Goal: Transaction & Acquisition: Purchase product/service

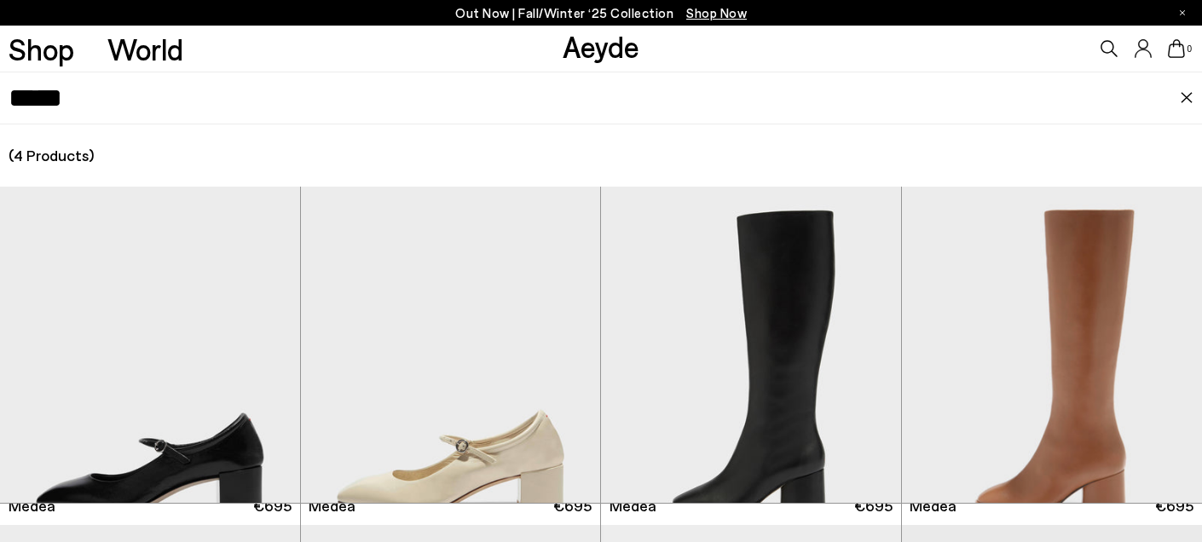
scroll to position [141, 0]
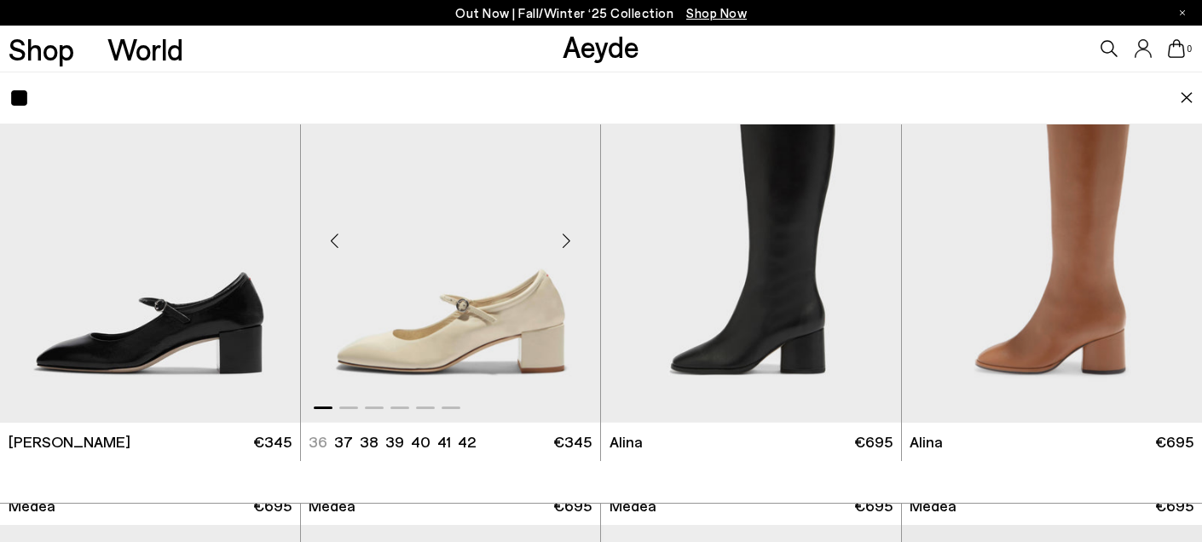
type input "*"
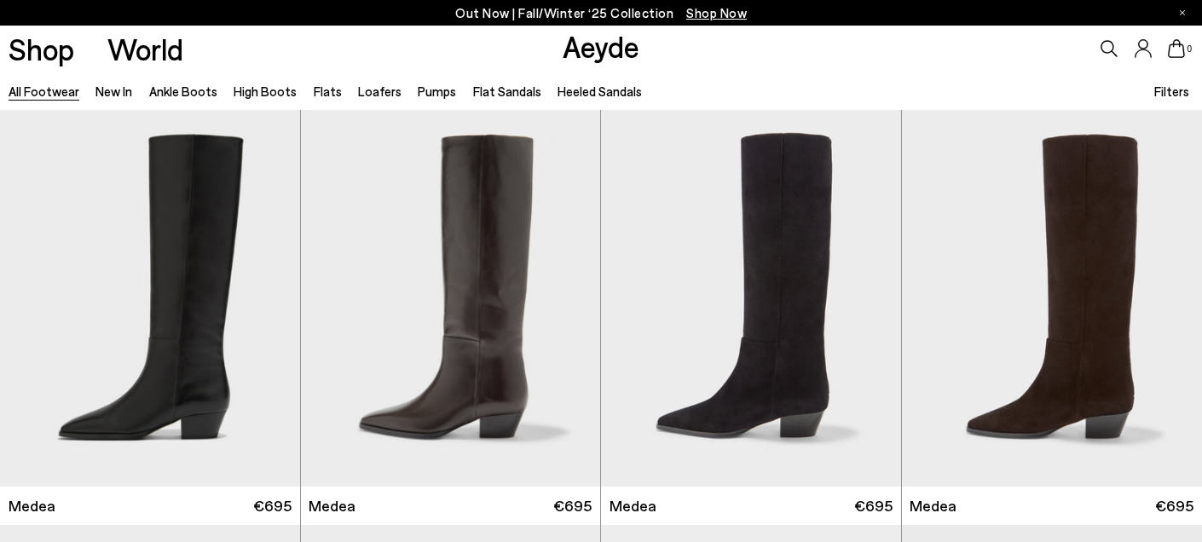
click at [1109, 41] on icon at bounding box center [1109, 48] width 17 height 17
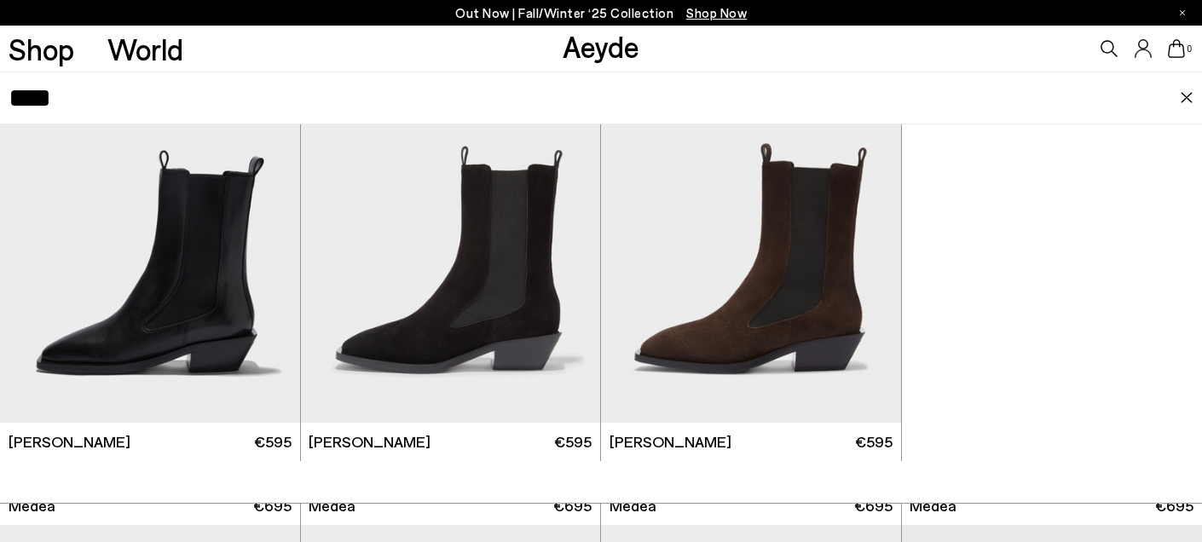
type input "****"
click at [765, 317] on img "1 / 6" at bounding box center [751, 234] width 300 height 377
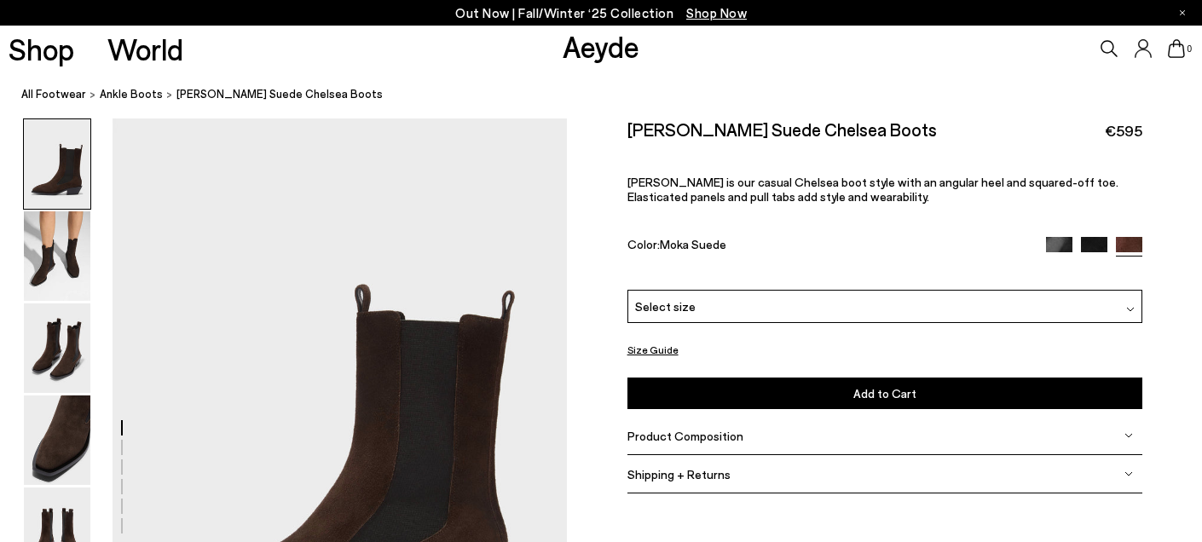
click at [1130, 309] on img at bounding box center [1130, 309] width 9 height 9
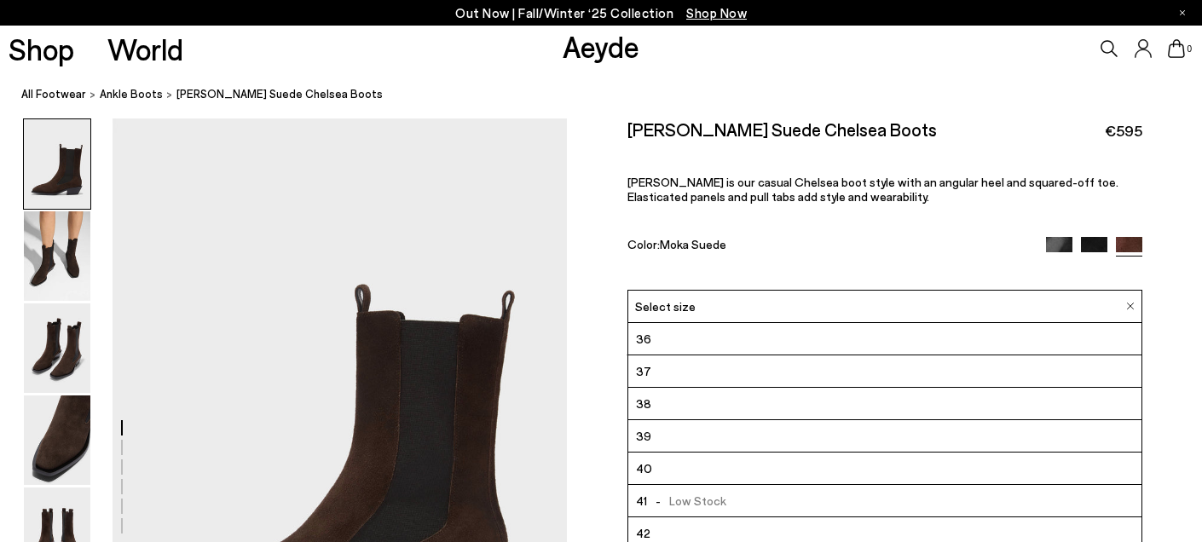
click at [760, 439] on li "39" at bounding box center [884, 436] width 513 height 32
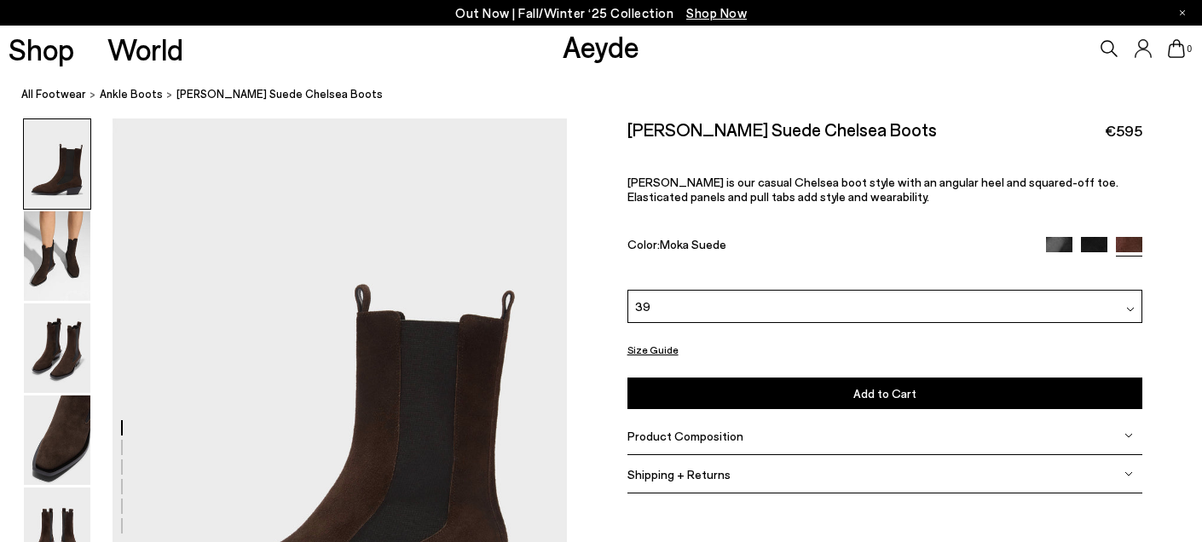
click at [820, 395] on button "Add to Cart Select a Size First" at bounding box center [884, 394] width 515 height 32
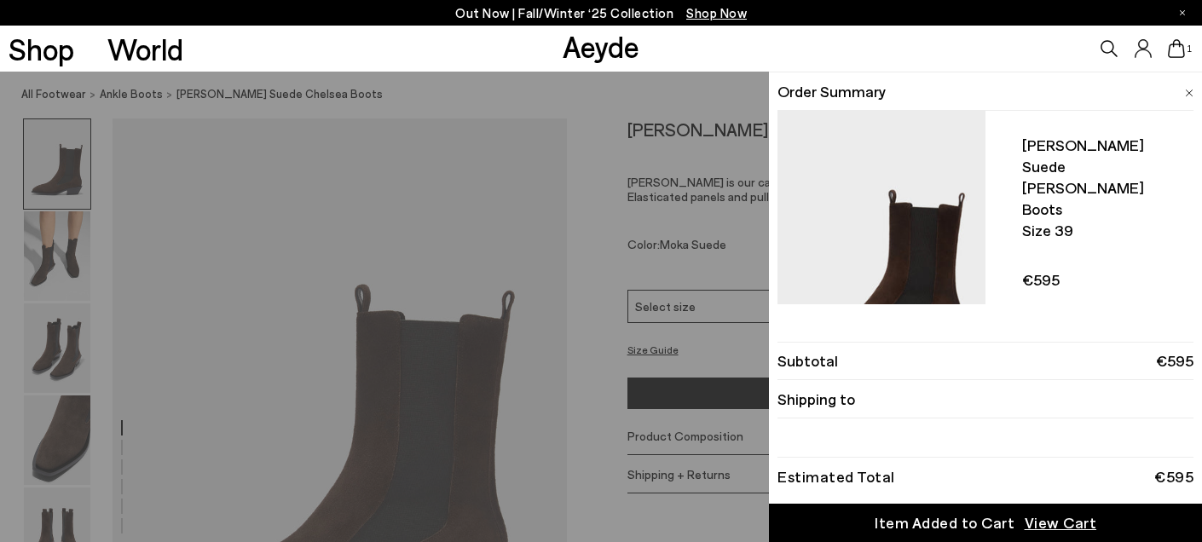
click at [54, 257] on div "Quick Add Color Size View Details Order Summary Luna suede chelsea boots Size 3…" at bounding box center [601, 307] width 1202 height 470
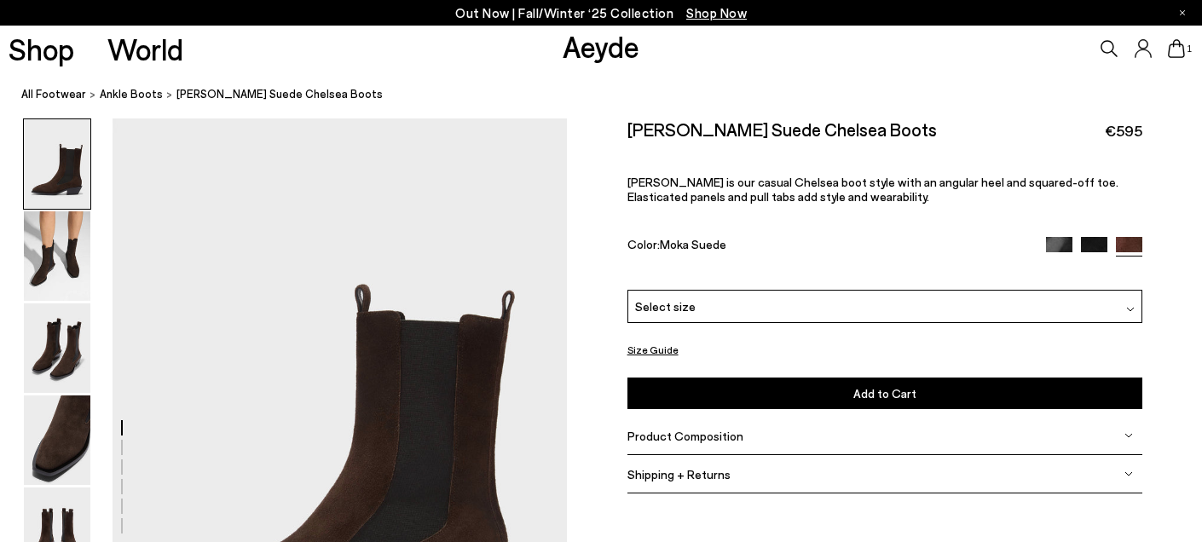
click at [54, 257] on img at bounding box center [57, 255] width 66 height 89
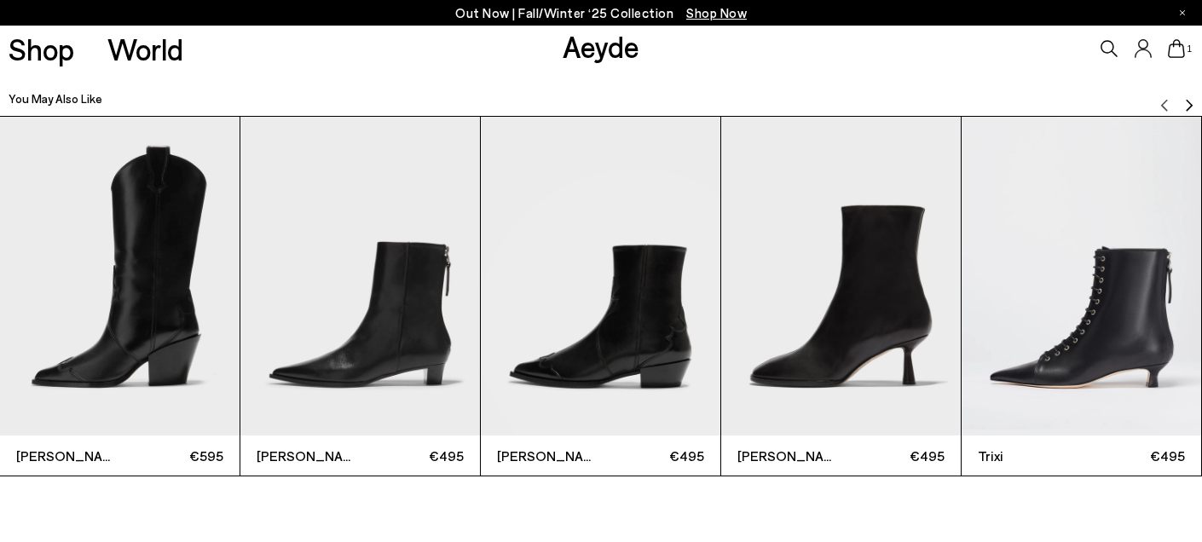
scroll to position [3789, 0]
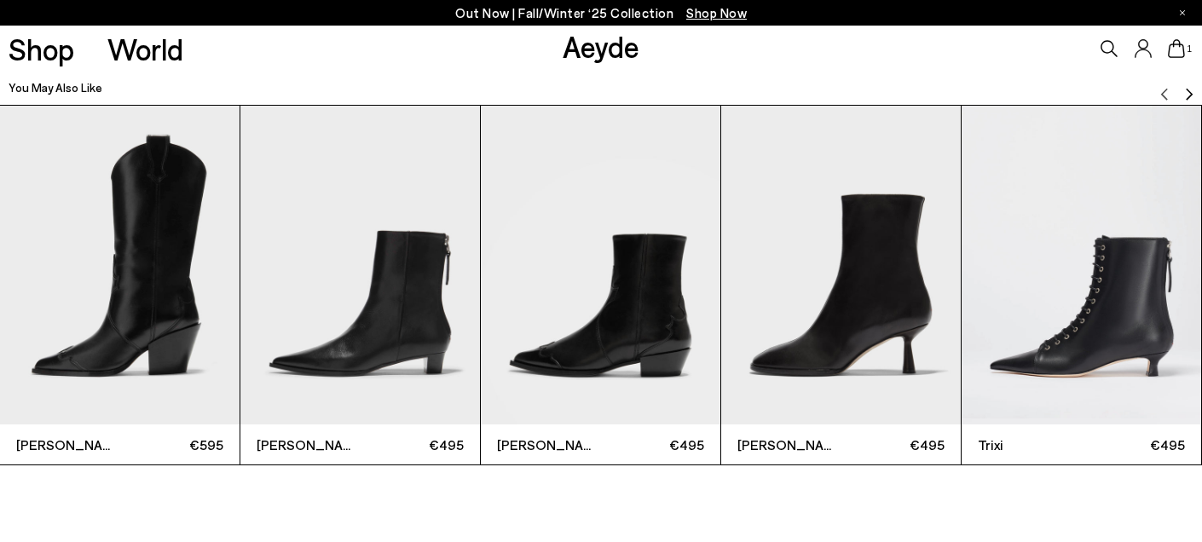
click at [1111, 335] on img "5 / 12" at bounding box center [1081, 266] width 240 height 320
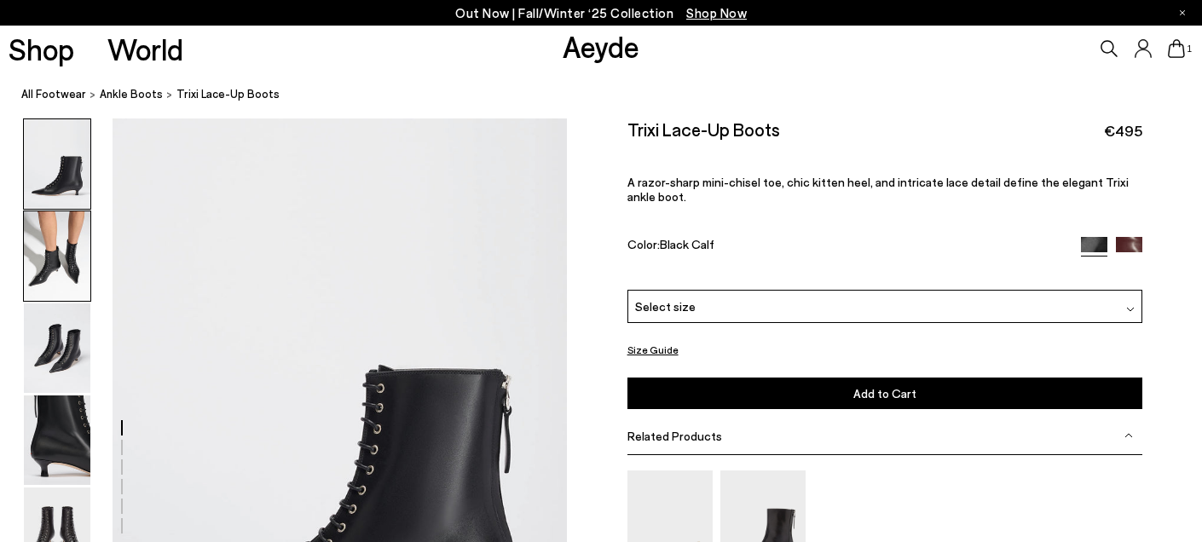
click at [72, 278] on img at bounding box center [57, 255] width 66 height 89
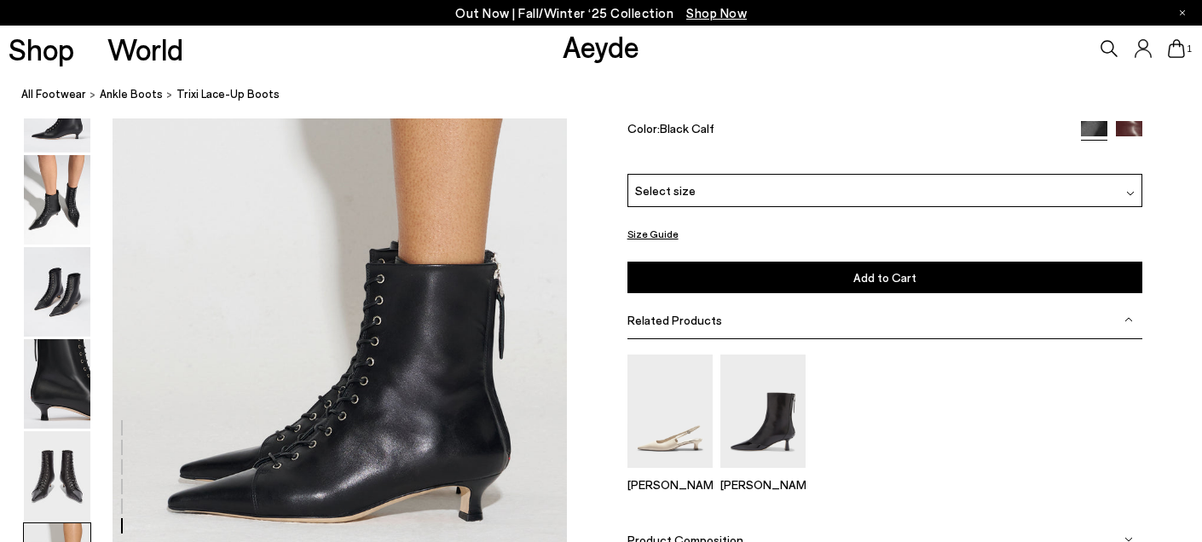
scroll to position [3147, 0]
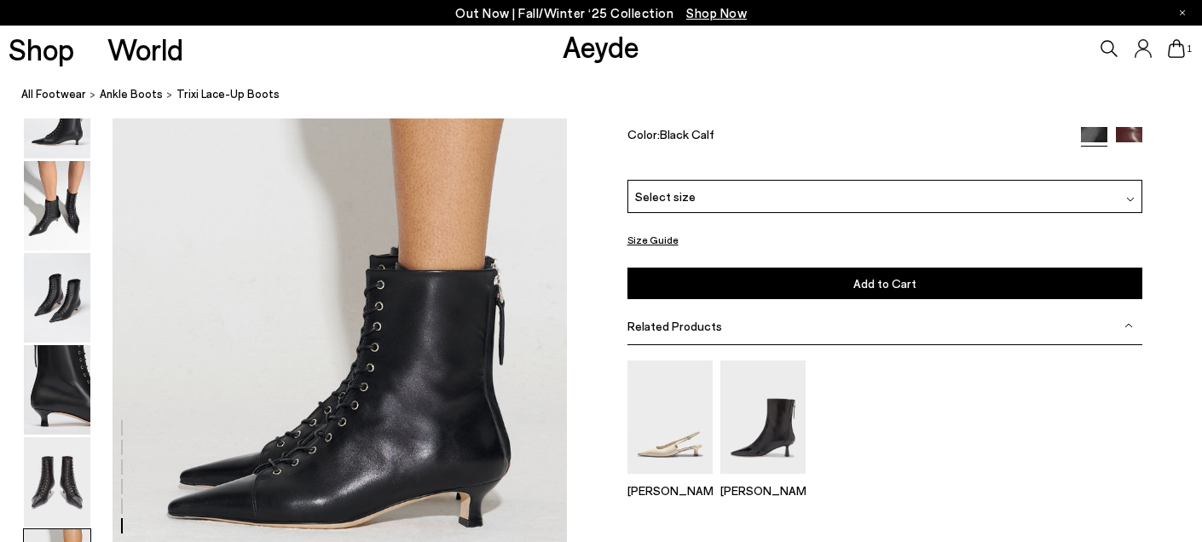
click at [1102, 191] on div "Select size" at bounding box center [884, 195] width 515 height 33
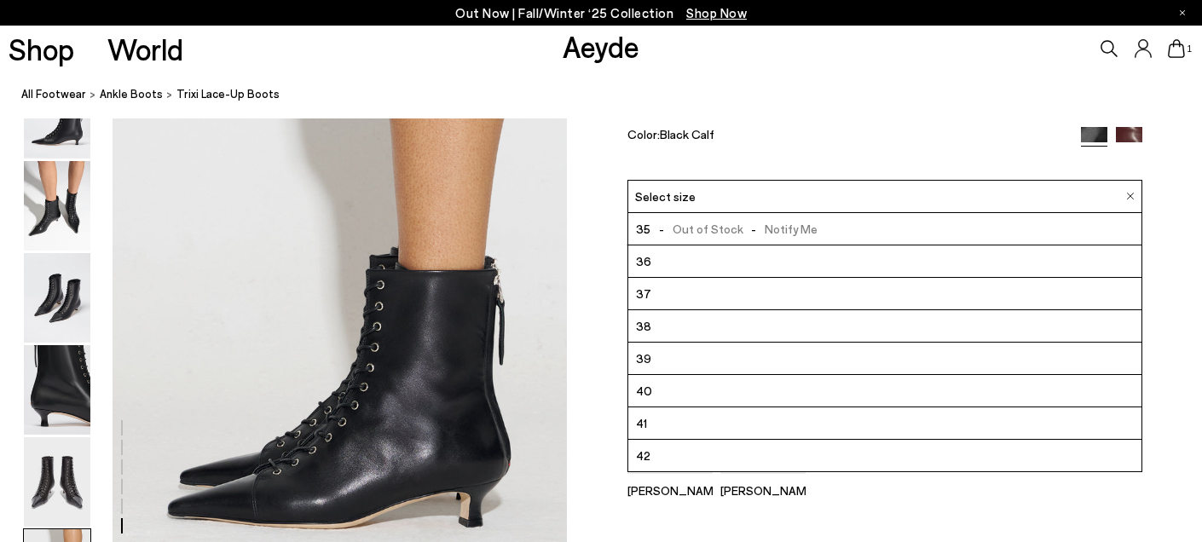
click at [1130, 136] on img at bounding box center [1129, 139] width 26 height 26
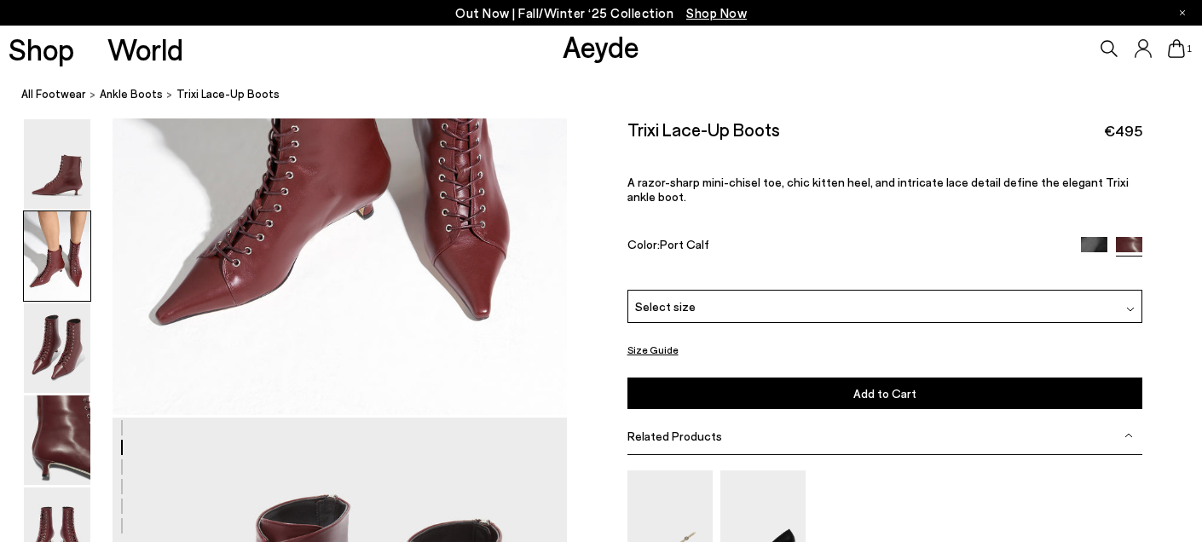
scroll to position [935, 0]
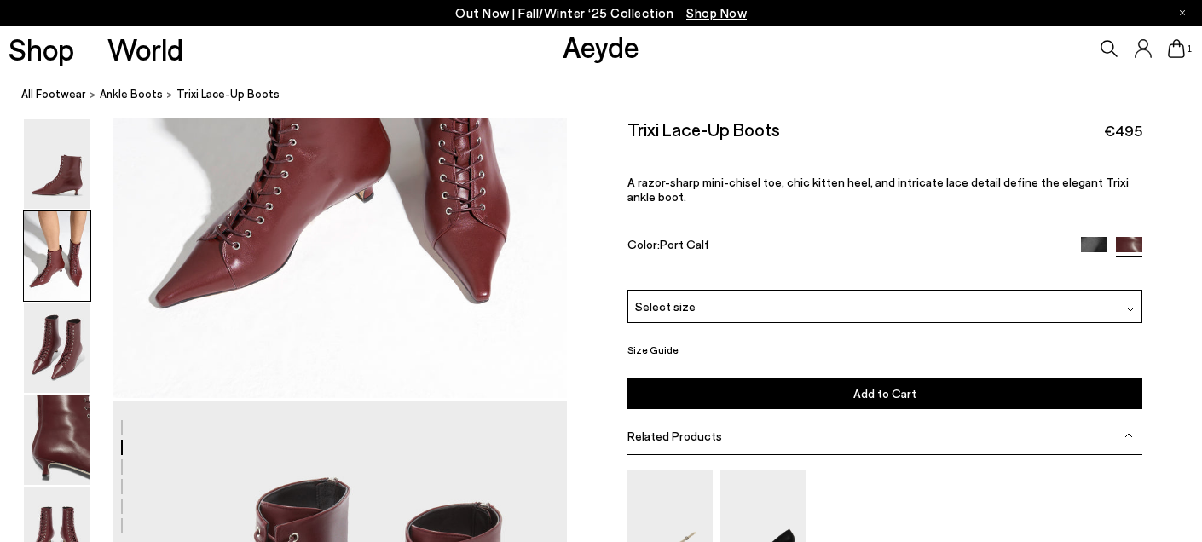
click at [1133, 299] on div at bounding box center [1130, 306] width 9 height 18
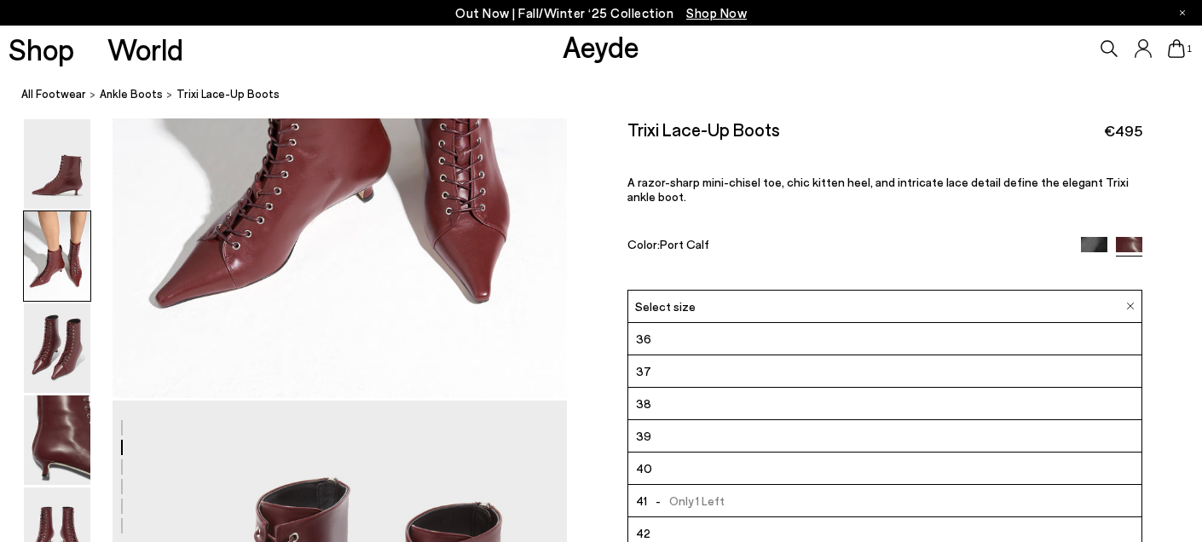
click at [671, 444] on li "39" at bounding box center [884, 436] width 513 height 32
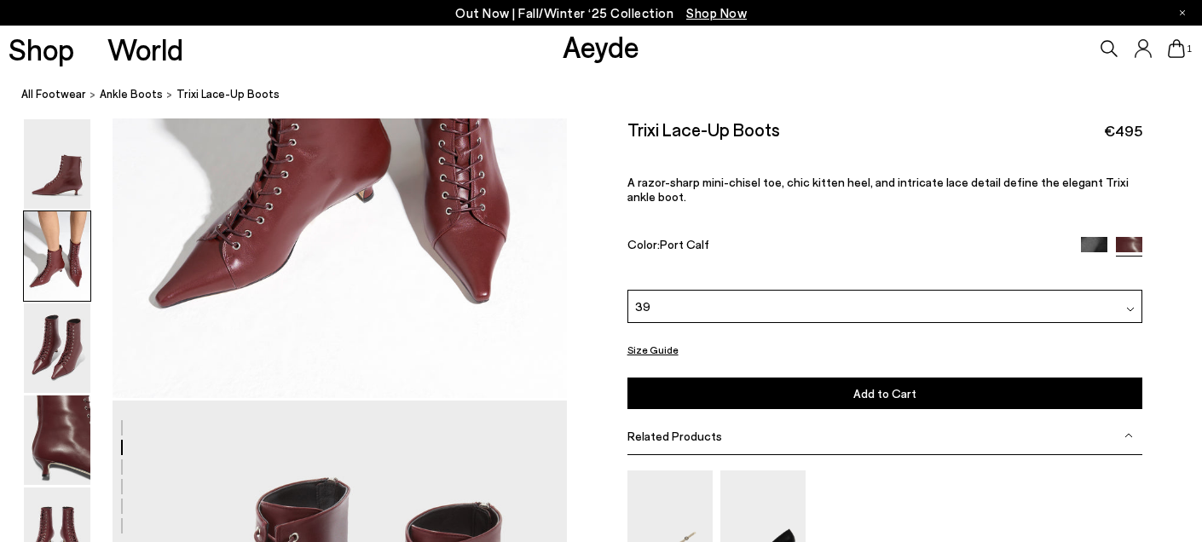
click at [1101, 49] on icon at bounding box center [1109, 48] width 17 height 17
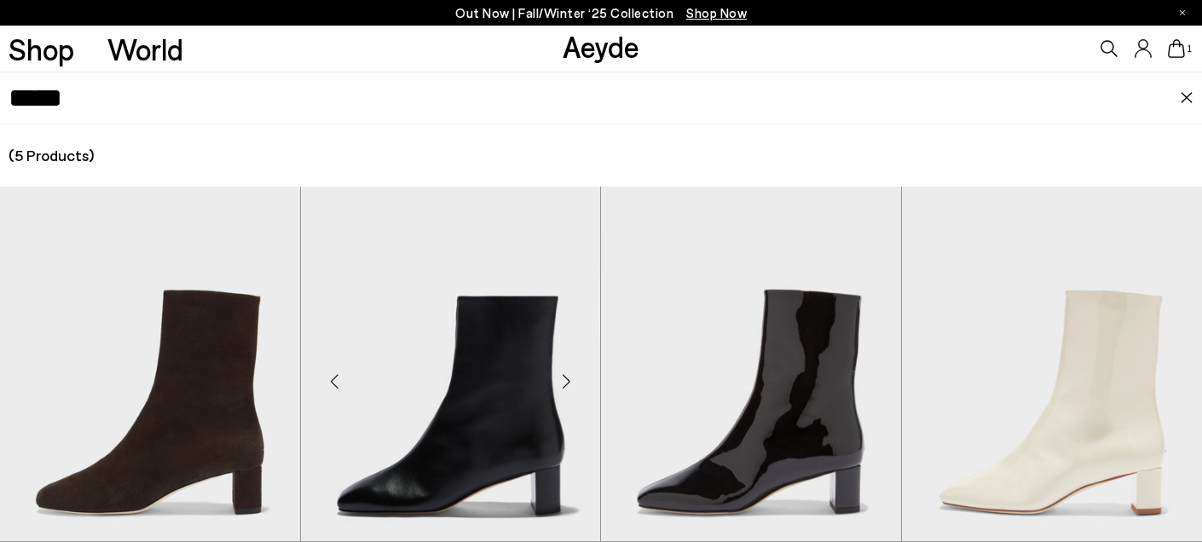
type input "*****"
click at [505, 388] on img "1 / 6" at bounding box center [451, 375] width 300 height 377
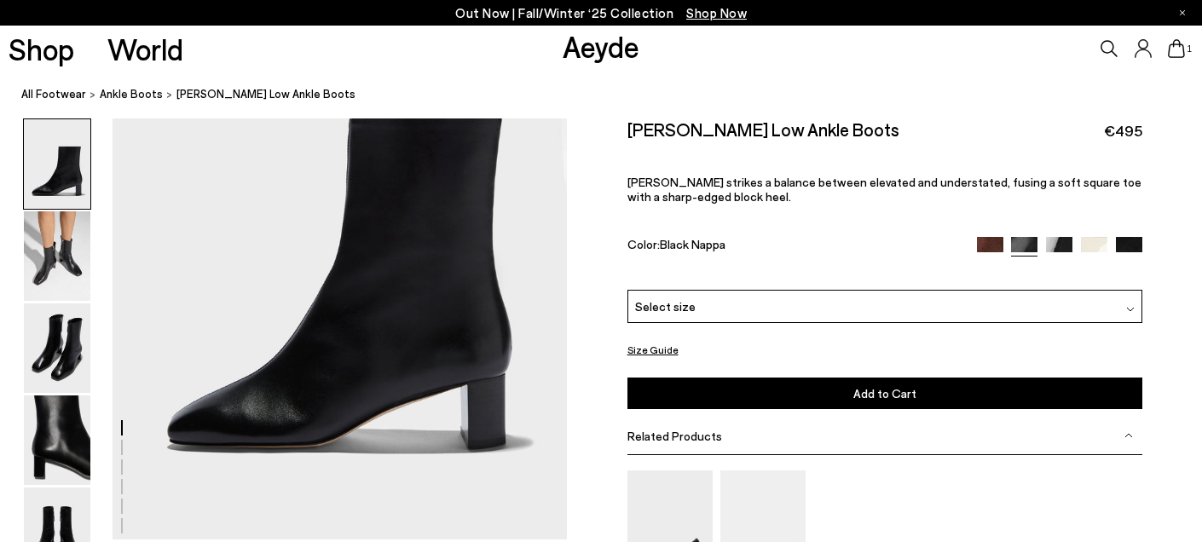
scroll to position [216, 0]
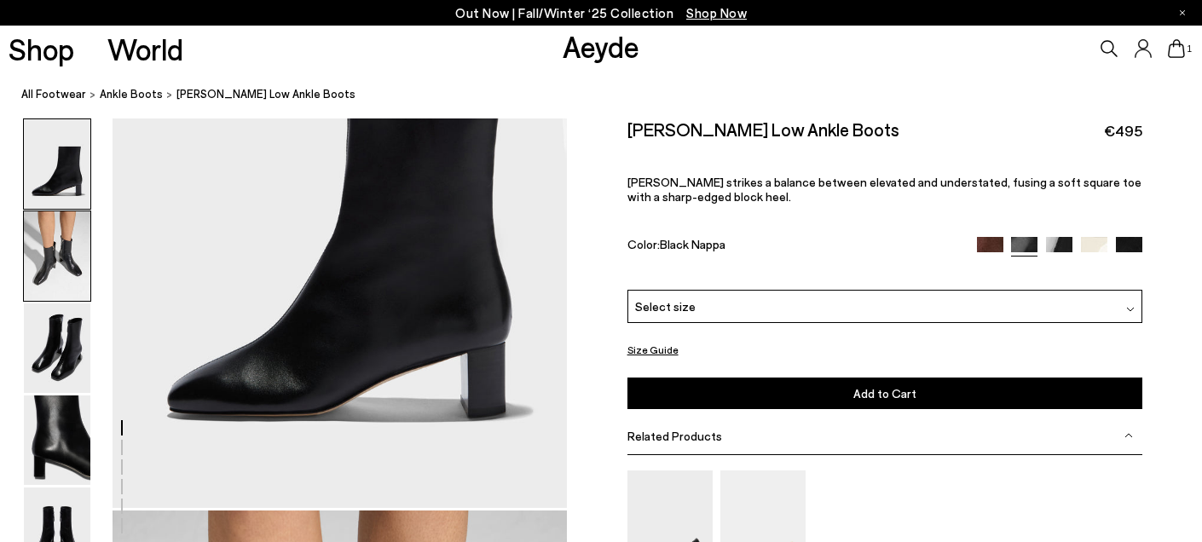
click at [59, 263] on img at bounding box center [57, 255] width 66 height 89
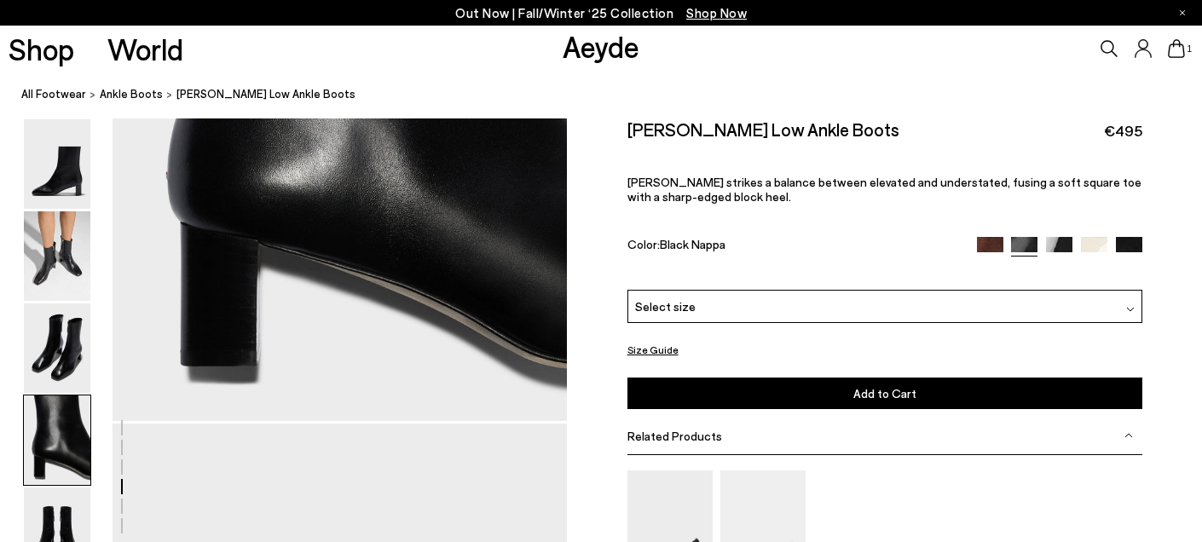
scroll to position [2095, 0]
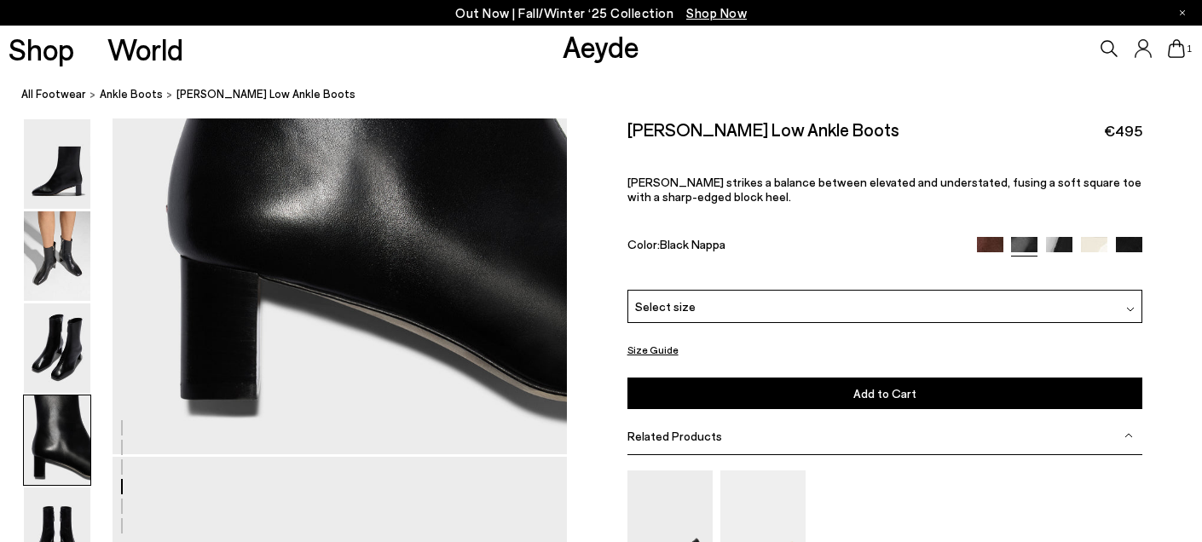
click at [1107, 47] on icon at bounding box center [1108, 48] width 17 height 17
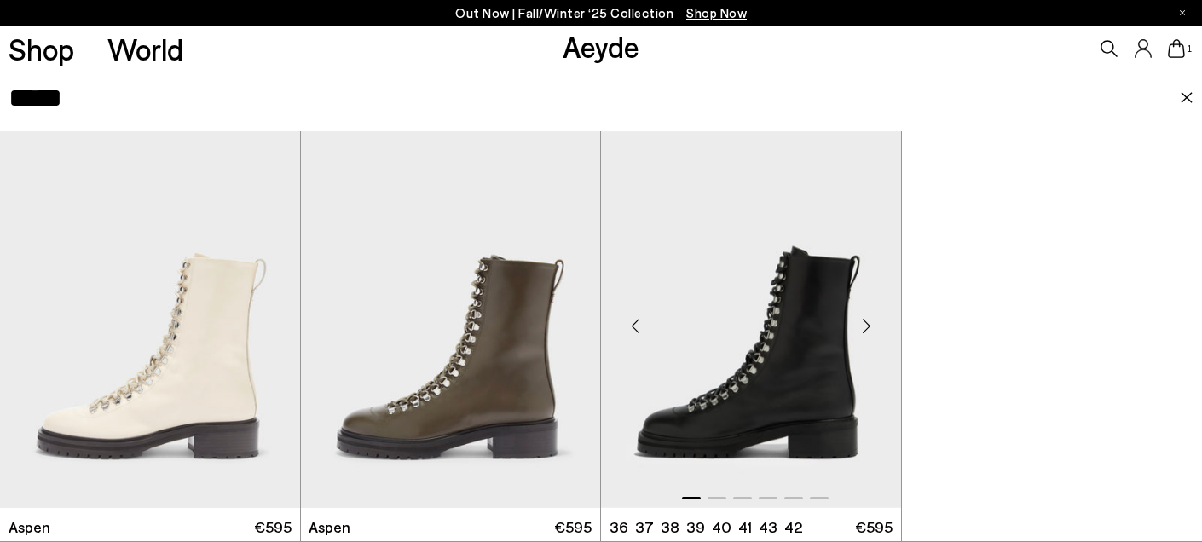
scroll to position [84, 0]
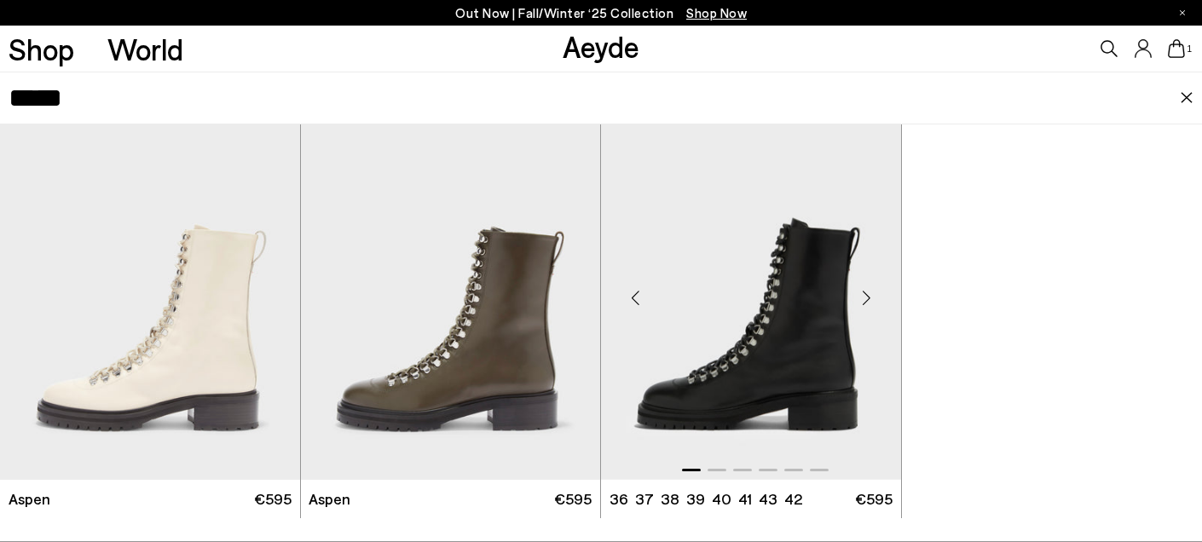
type input "*****"
click at [774, 375] on img "1 / 6" at bounding box center [751, 291] width 300 height 377
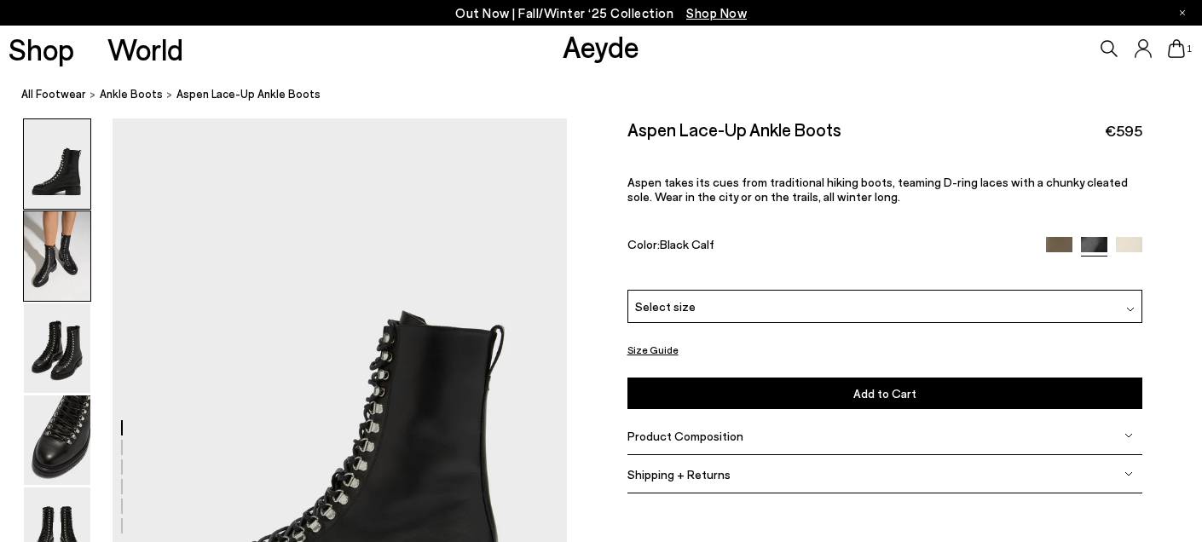
click at [51, 257] on img at bounding box center [57, 255] width 66 height 89
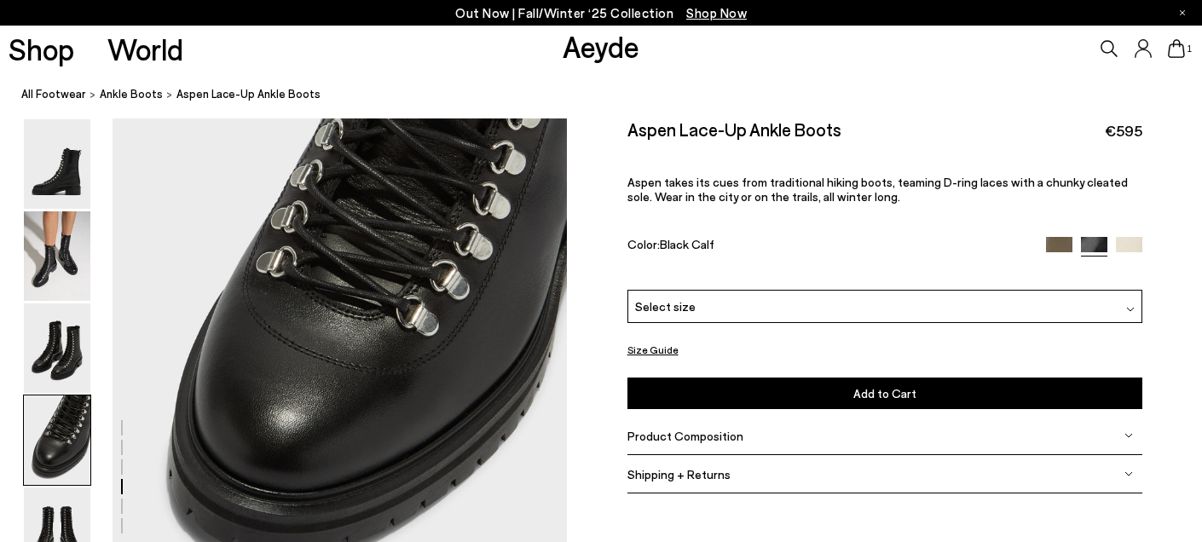
scroll to position [1940, 0]
click at [47, 428] on img at bounding box center [57, 439] width 66 height 89
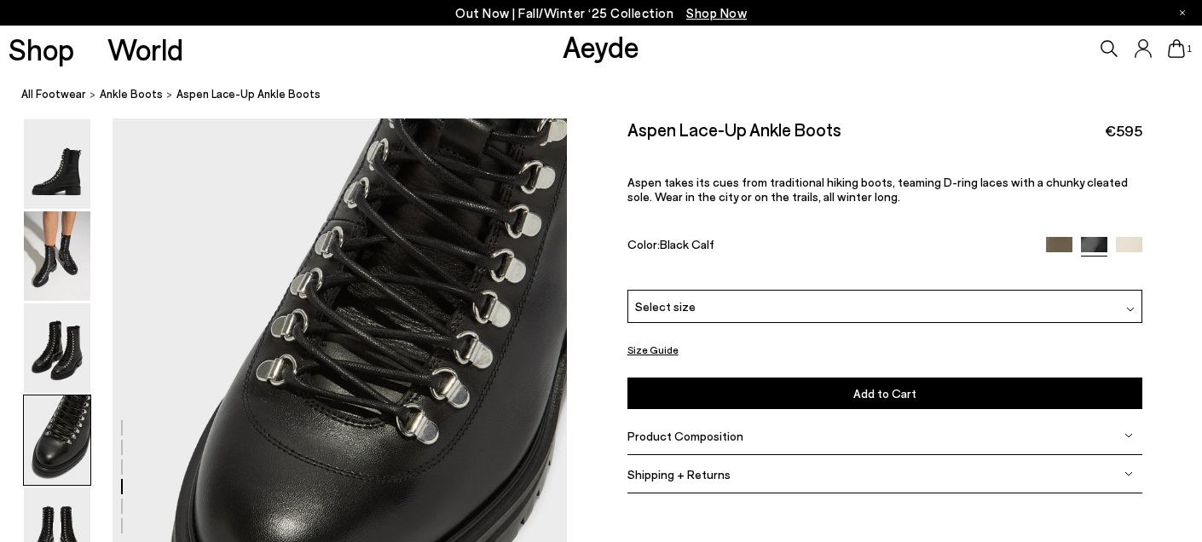
scroll to position [1827, 0]
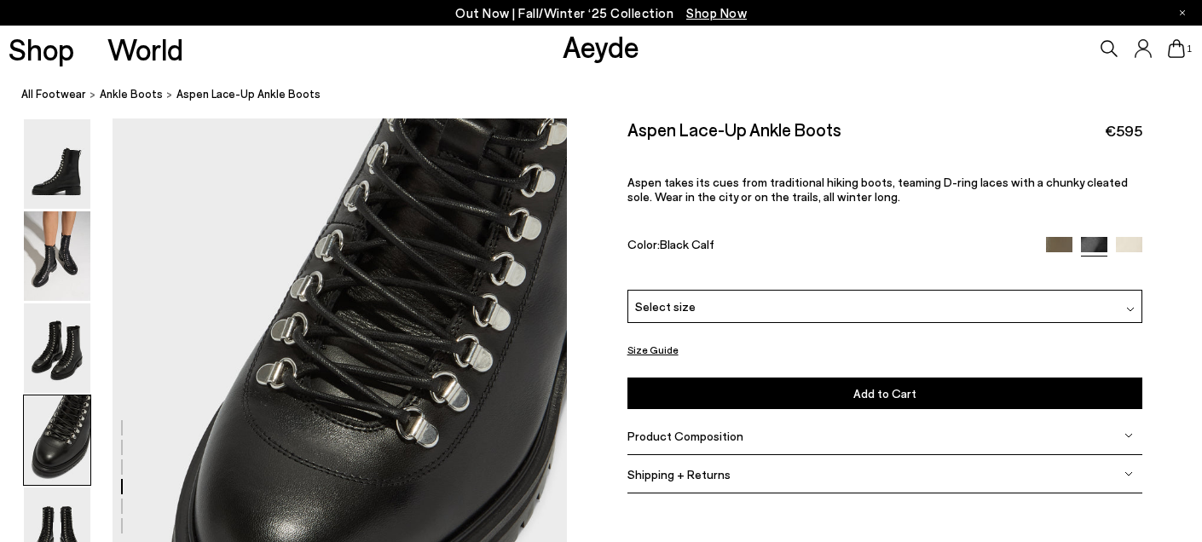
click at [1104, 46] on icon at bounding box center [1108, 48] width 17 height 17
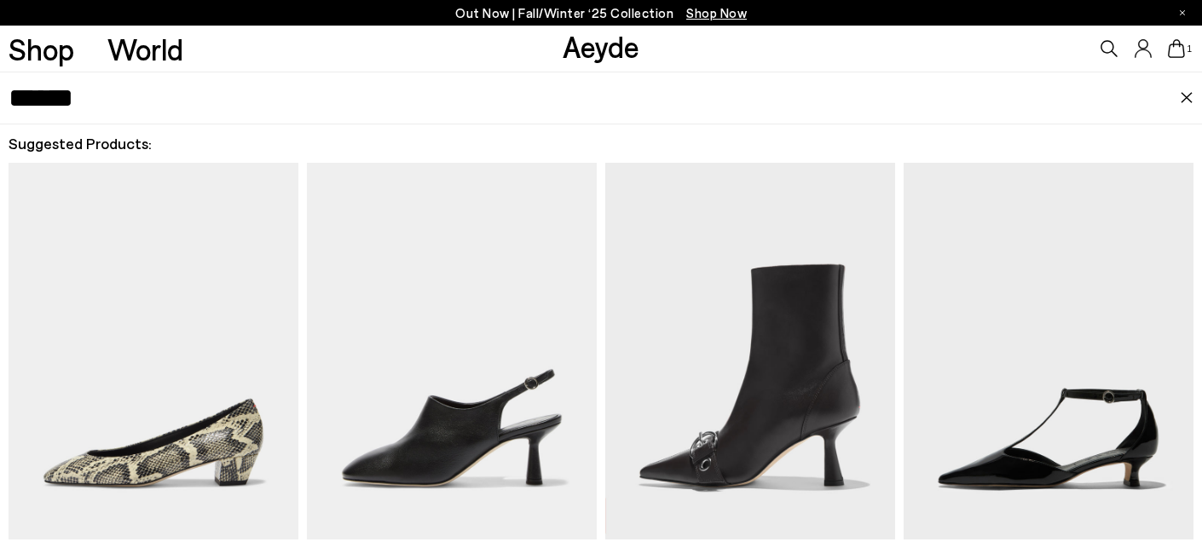
type input "******"
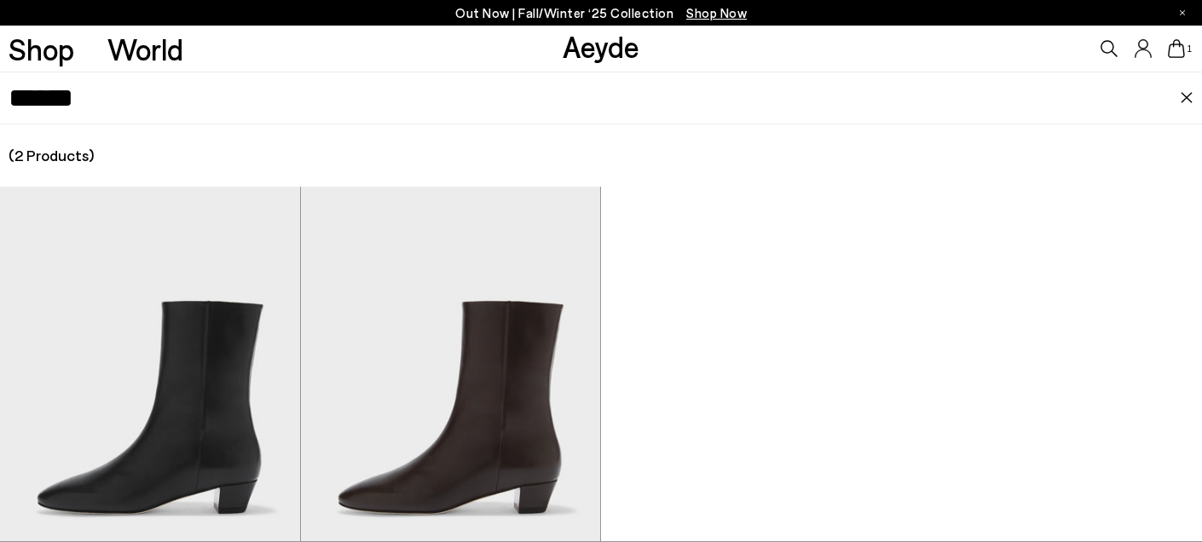
scroll to position [102, 0]
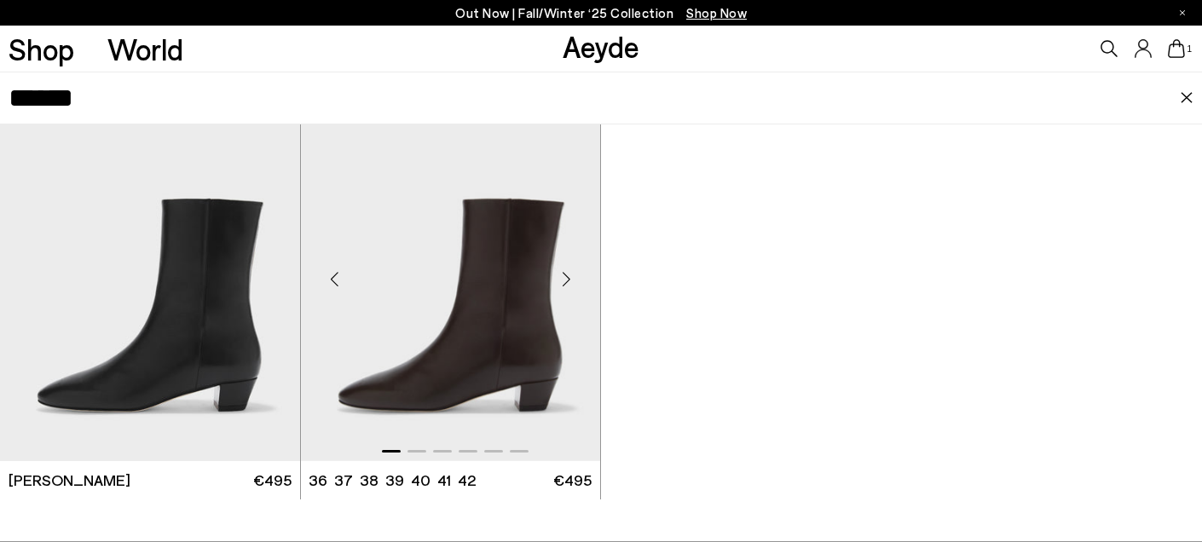
click at [493, 296] on img "1 / 6" at bounding box center [451, 272] width 300 height 377
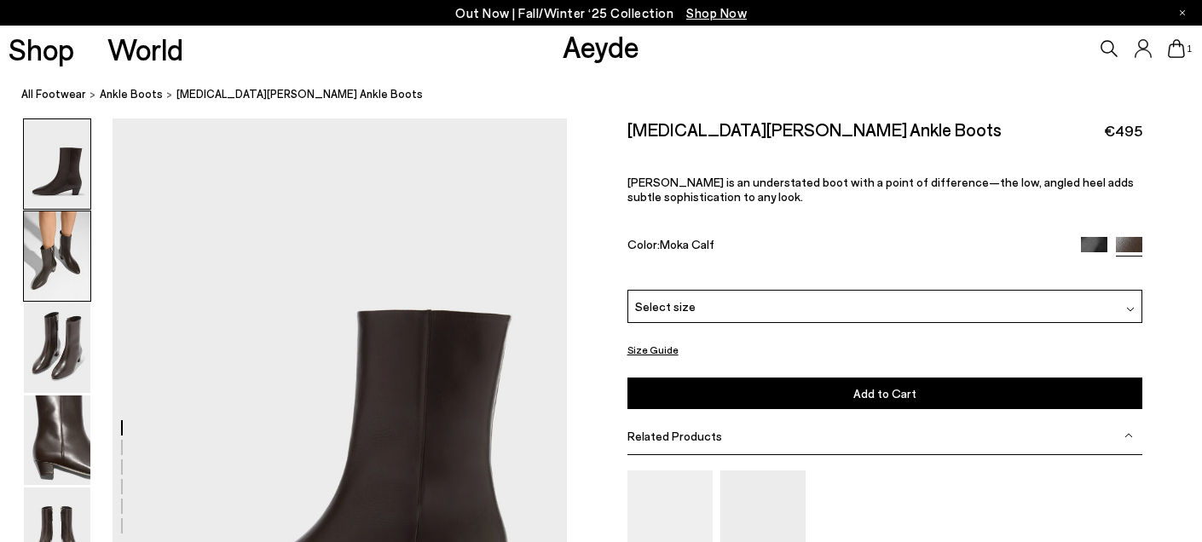
click at [66, 236] on img at bounding box center [57, 255] width 66 height 89
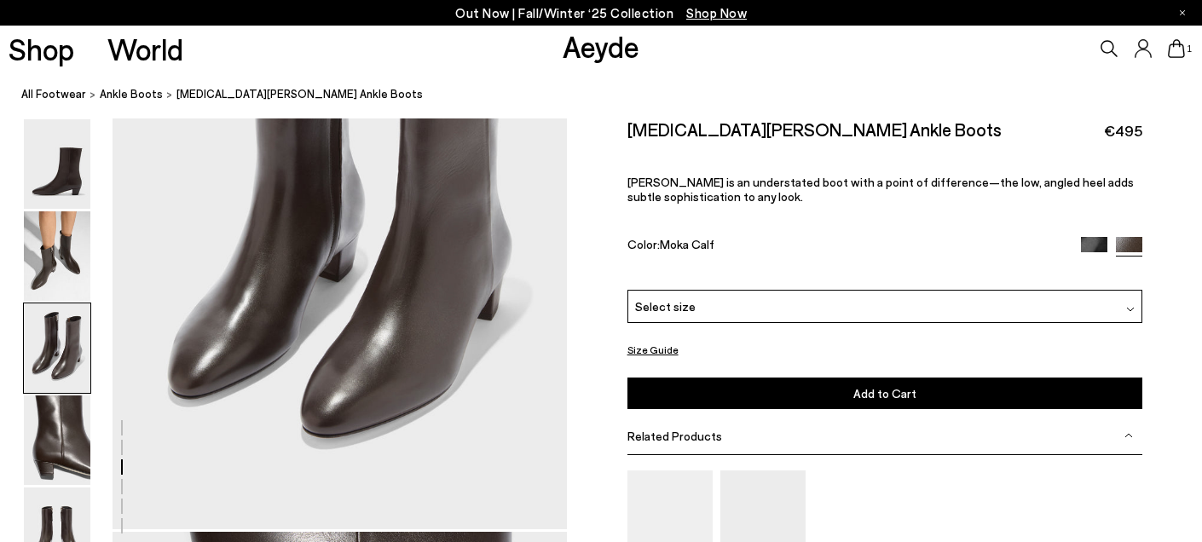
scroll to position [1417, 0]
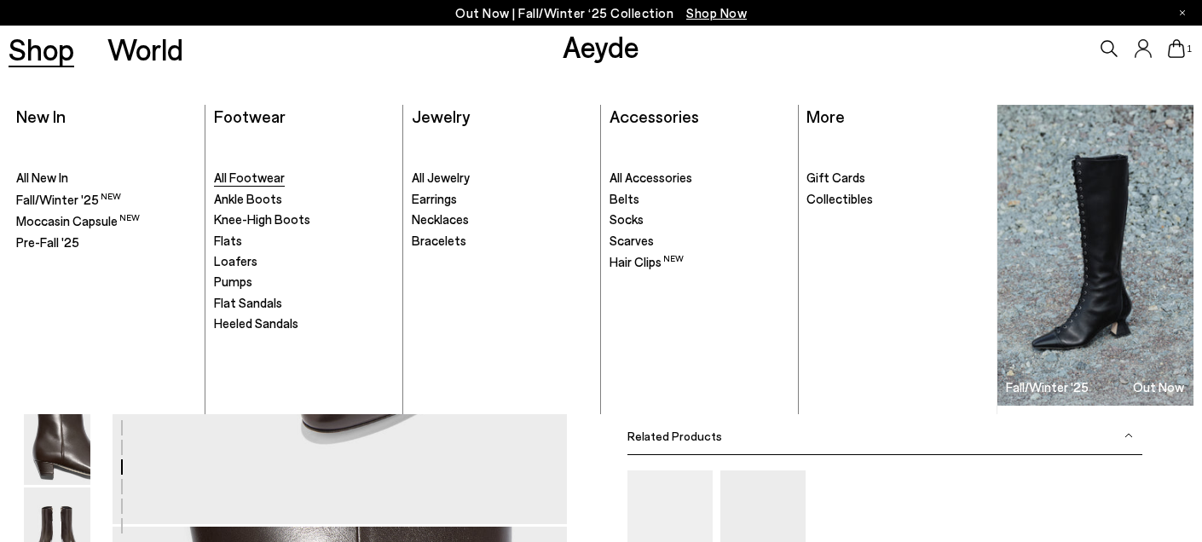
click at [238, 179] on span "All Footwear" at bounding box center [249, 177] width 71 height 15
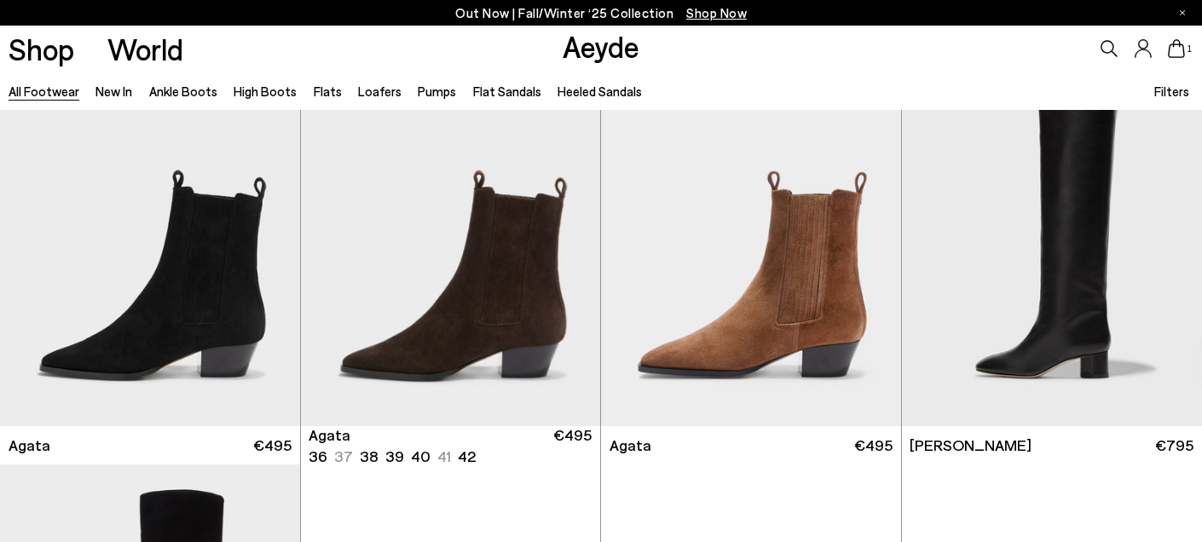
scroll to position [478, 0]
